Goal: Information Seeking & Learning: Check status

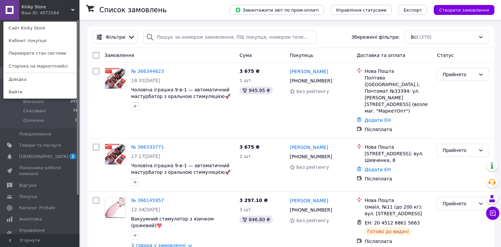
click at [38, 10] on div "Ваш ID: 4073164" at bounding box center [36, 13] width 28 height 6
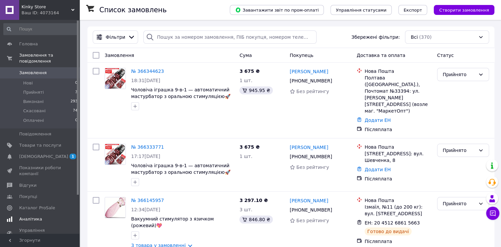
click at [32, 216] on span "Аналітика" at bounding box center [30, 219] width 23 height 6
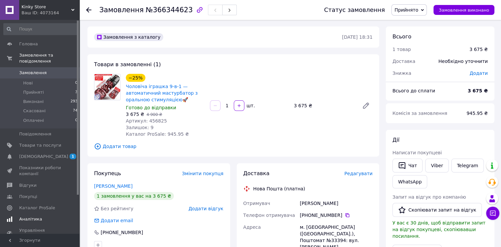
click at [28, 216] on span "Аналітика" at bounding box center [30, 219] width 23 height 6
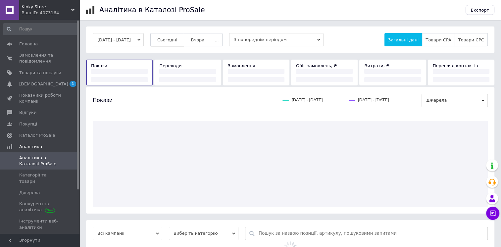
click at [184, 44] on button "Сьогодні" at bounding box center [167, 39] width 34 height 13
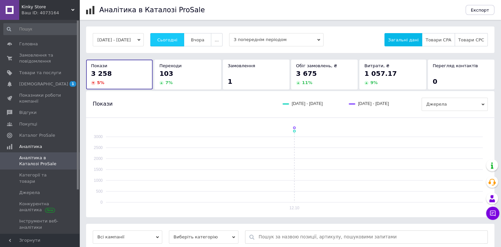
click at [184, 44] on button "Сьогодні" at bounding box center [167, 39] width 34 height 13
click at [204, 38] on span "Вчора" at bounding box center [198, 39] width 14 height 5
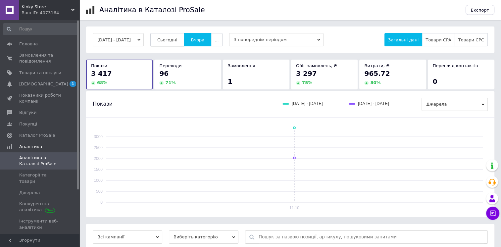
click at [177, 41] on span "Сьогодні" at bounding box center [167, 39] width 20 height 5
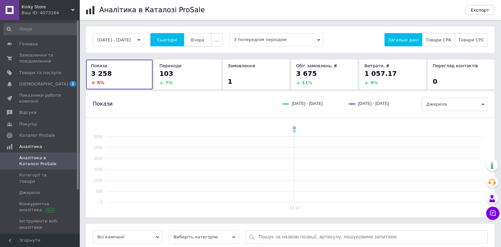
click at [211, 40] on button "Вчора" at bounding box center [197, 39] width 27 height 13
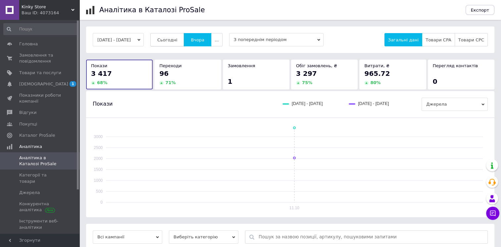
click at [176, 41] on span "Сьогодні" at bounding box center [167, 39] width 20 height 5
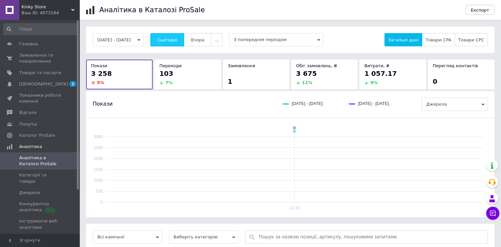
click at [175, 35] on button "Сьогодні" at bounding box center [167, 39] width 34 height 13
click at [26, 64] on span "Замовлення та повідомлення" at bounding box center [40, 58] width 42 height 12
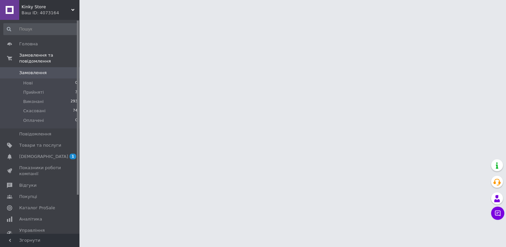
drag, startPoint x: 119, startPoint y: 100, endPoint x: 118, endPoint y: 103, distance: 3.6
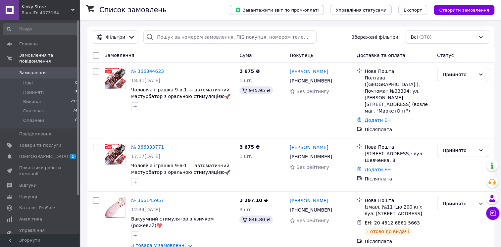
drag, startPoint x: 118, startPoint y: 103, endPoint x: 83, endPoint y: 92, distance: 36.2
click at [37, 216] on span "Аналітика" at bounding box center [30, 219] width 23 height 6
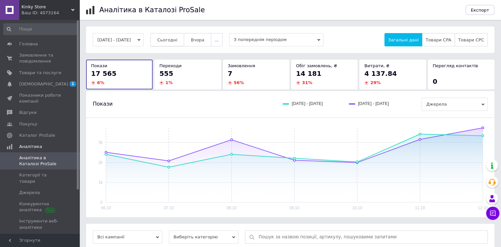
click at [176, 39] on span "Сьогодні" at bounding box center [167, 39] width 20 height 5
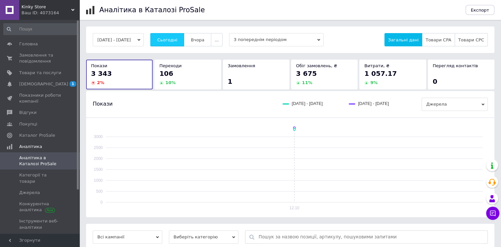
click at [177, 40] on span "Сьогодні" at bounding box center [167, 39] width 20 height 5
click at [44, 60] on span "Замовлення та повідомлення" at bounding box center [40, 58] width 42 height 12
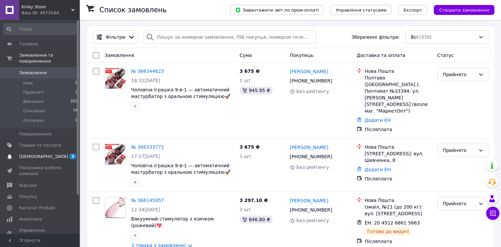
click at [38, 154] on span "[DEMOGRAPHIC_DATA]" at bounding box center [43, 157] width 49 height 6
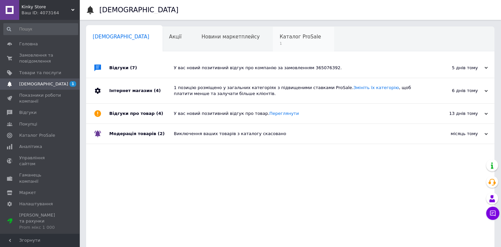
click at [279, 42] on span "1" at bounding box center [299, 43] width 41 height 5
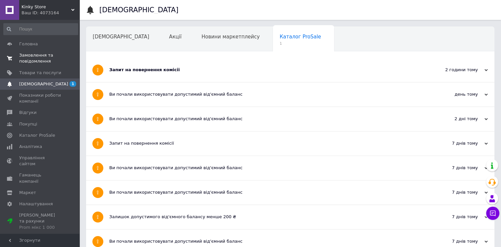
click at [29, 63] on span "Замовлення та повідомлення" at bounding box center [40, 58] width 42 height 12
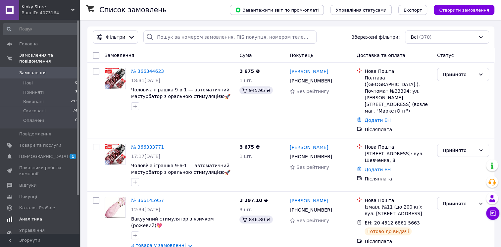
click at [33, 216] on span "Аналітика" at bounding box center [30, 219] width 23 height 6
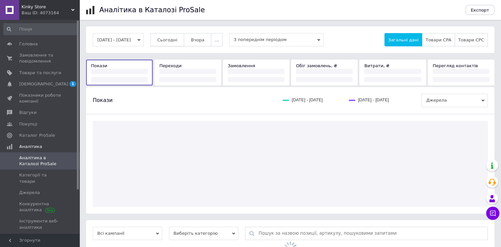
click at [166, 35] on button "Сьогодні" at bounding box center [167, 39] width 34 height 13
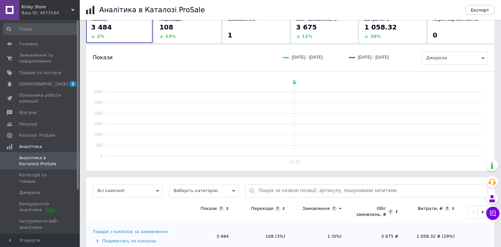
scroll to position [63, 0]
